Goal: Task Accomplishment & Management: Manage account settings

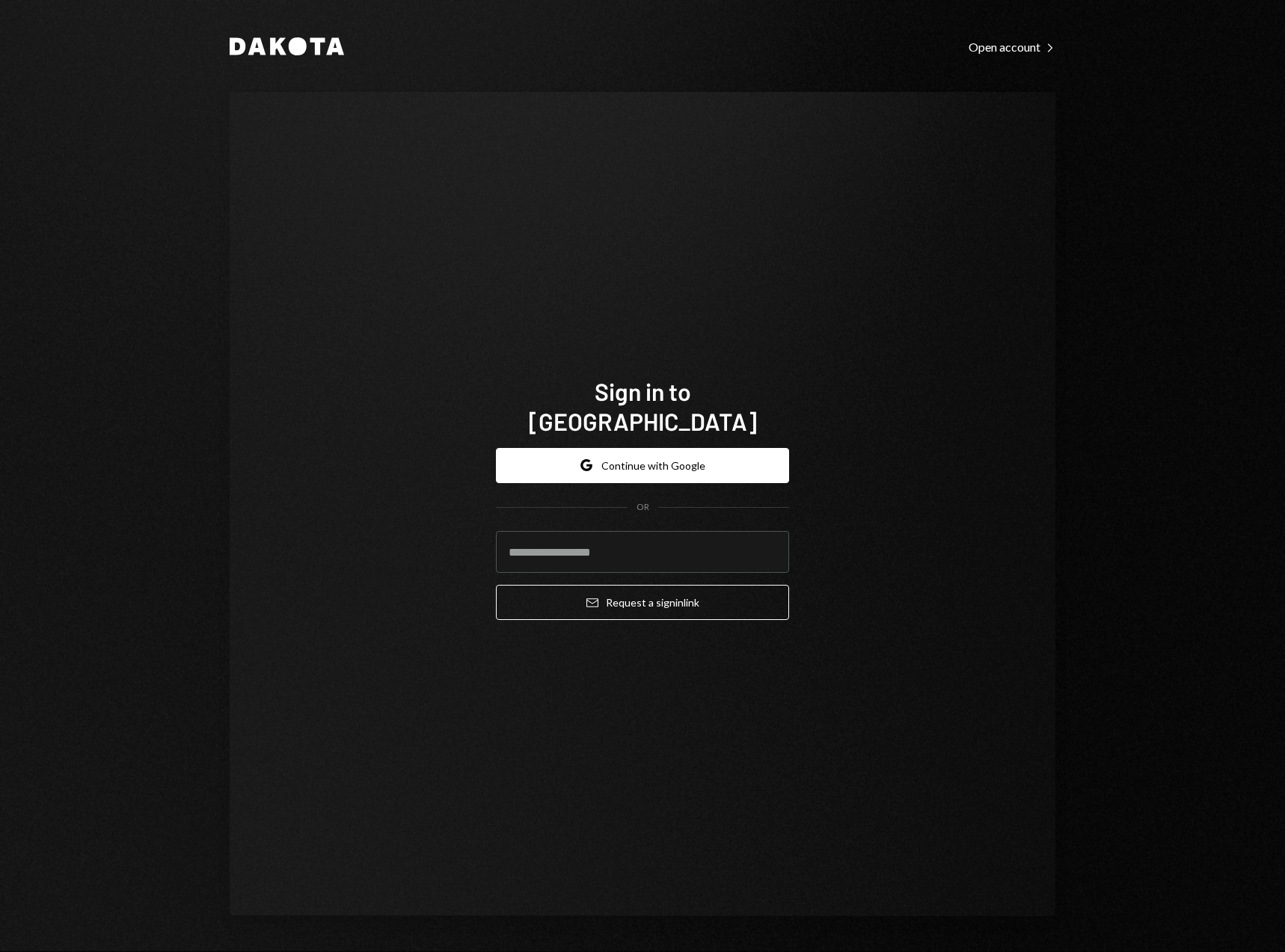
click at [766, 543] on keeper-lock "Open Keeper Popup" at bounding box center [767, 552] width 18 height 18
type input "**********"
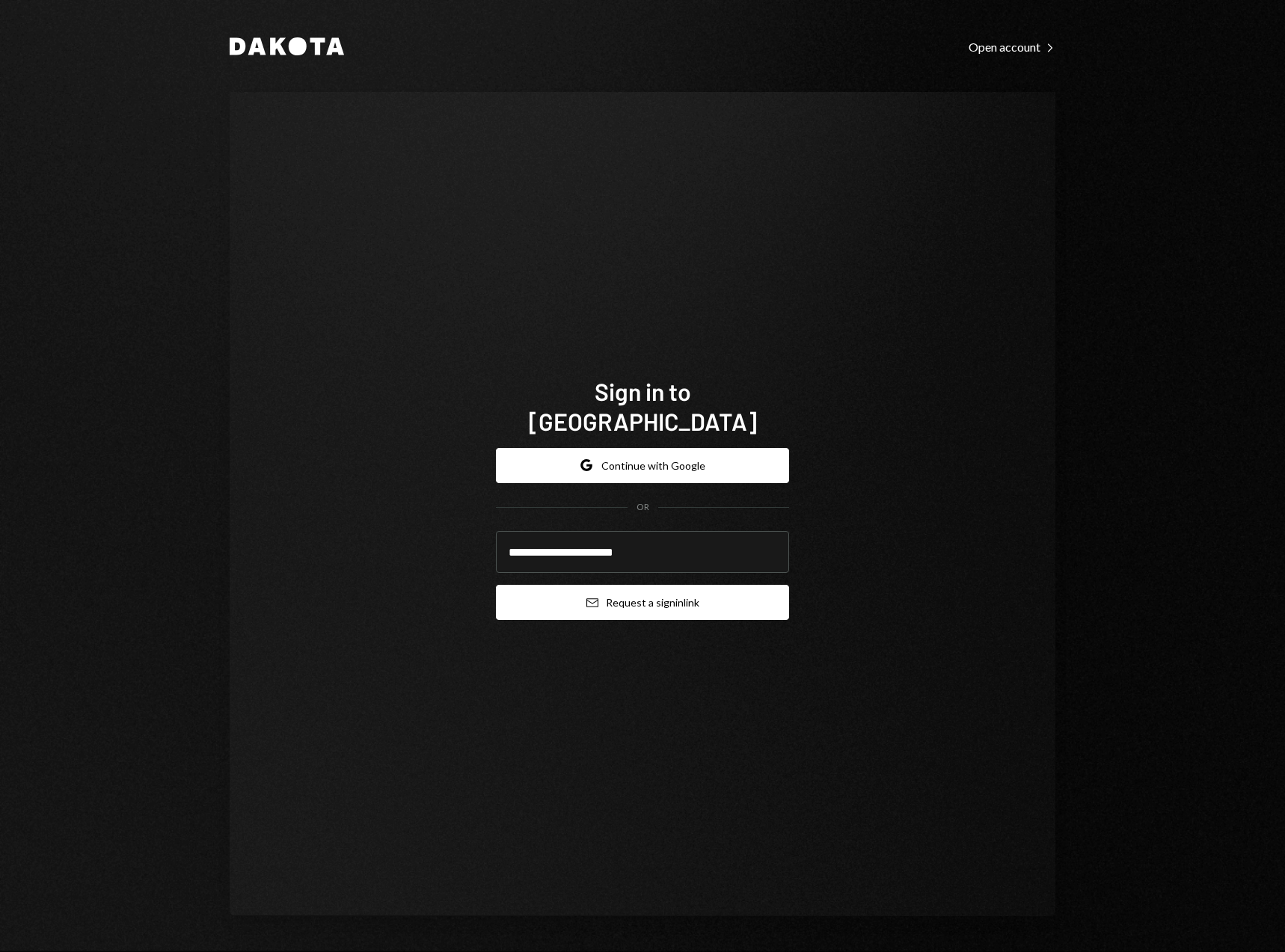
click at [631, 593] on button "Email Request a sign in link" at bounding box center [642, 602] width 293 height 35
